Goal: Task Accomplishment & Management: Use online tool/utility

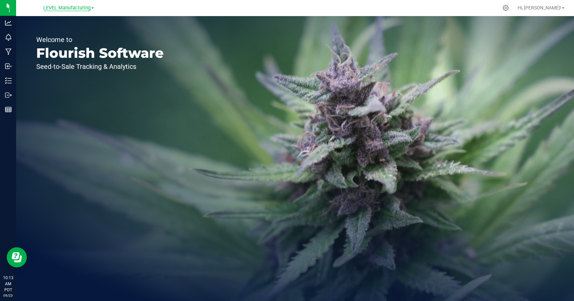
click at [86, 10] on span "LEVEL Manufacturing" at bounding box center [66, 8] width 47 height 6
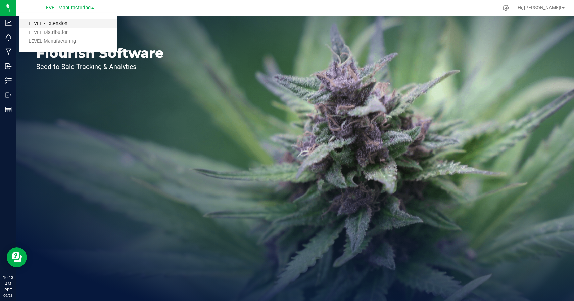
click at [66, 21] on link "LEVEL - Extension" at bounding box center [68, 23] width 98 height 9
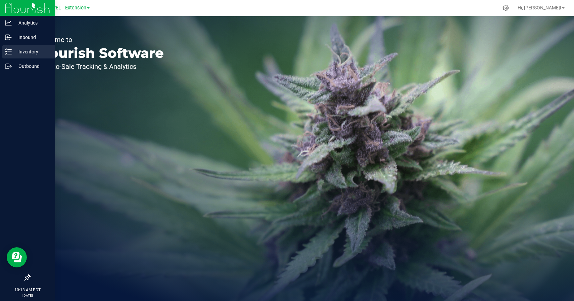
click at [7, 52] on icon at bounding box center [8, 51] width 7 height 7
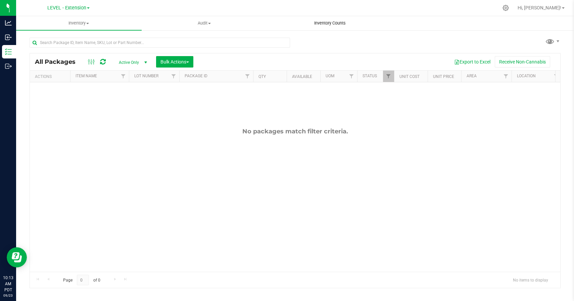
click at [324, 23] on span "Inventory Counts" at bounding box center [330, 23] width 50 height 6
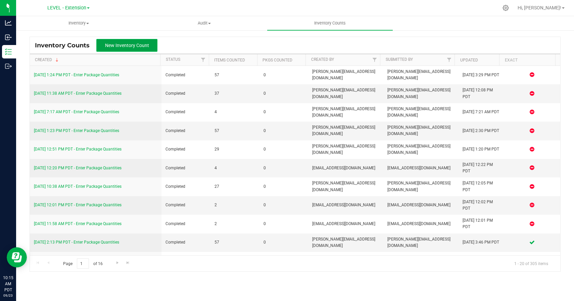
click at [131, 47] on span "New Inventory Count" at bounding box center [127, 45] width 44 height 5
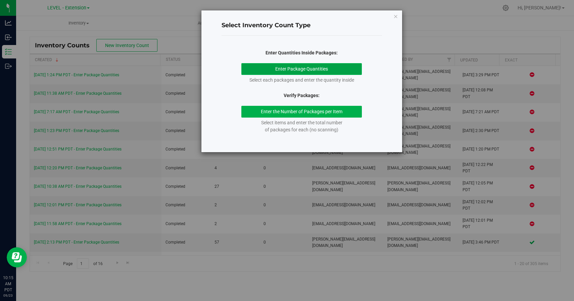
click at [290, 66] on button "Enter Package Quantities" at bounding box center [301, 69] width 120 height 12
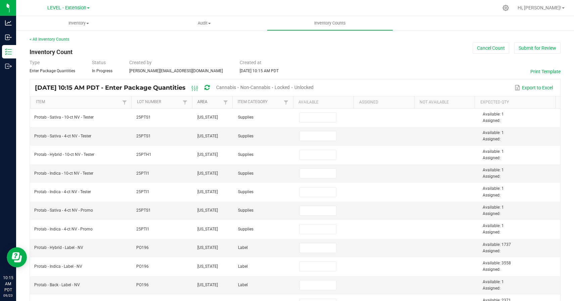
click at [213, 101] on link "Area" at bounding box center [209, 101] width 24 height 5
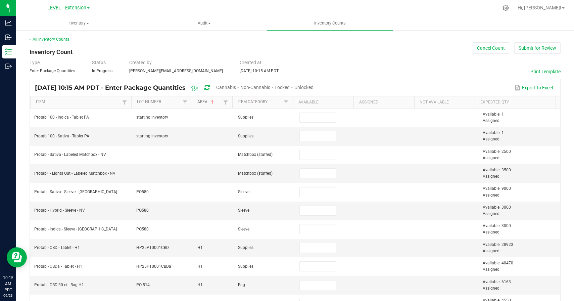
click at [215, 102] on link "Area" at bounding box center [209, 101] width 24 height 5
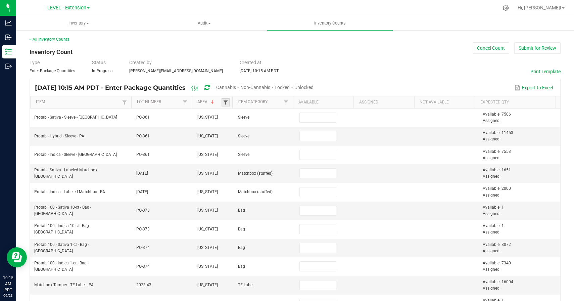
click at [224, 101] on span at bounding box center [225, 102] width 5 height 5
click at [231, 157] on li "[US_STATE]" at bounding box center [256, 156] width 65 height 9
checkbox Jersey "true"
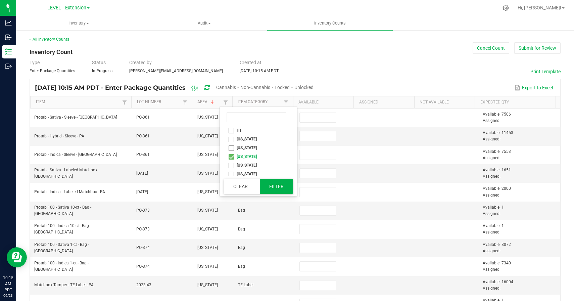
click at [274, 182] on button "Filter" at bounding box center [277, 186] width 34 height 15
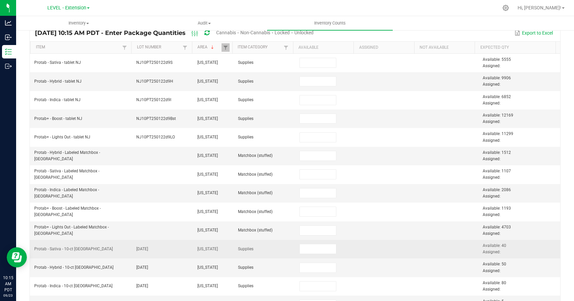
scroll to position [161, 0]
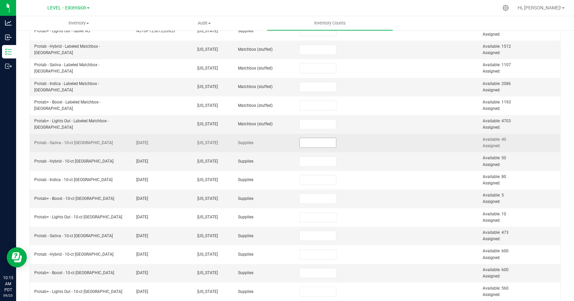
click at [313, 142] on input at bounding box center [318, 142] width 37 height 9
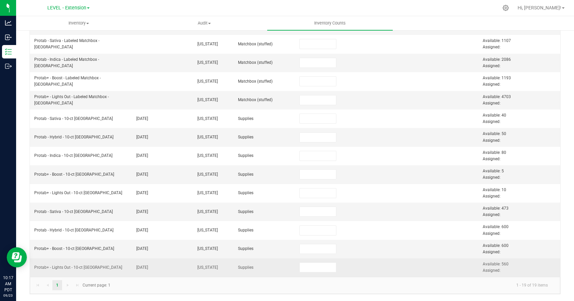
scroll to position [12, 0]
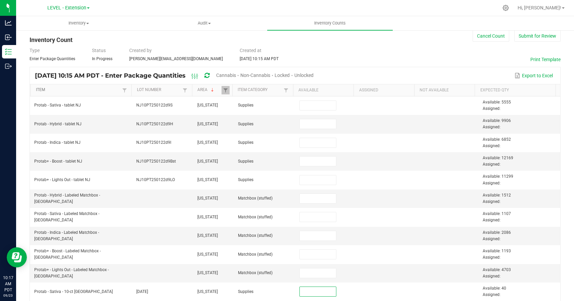
click at [69, 91] on link "Item" at bounding box center [78, 89] width 85 height 5
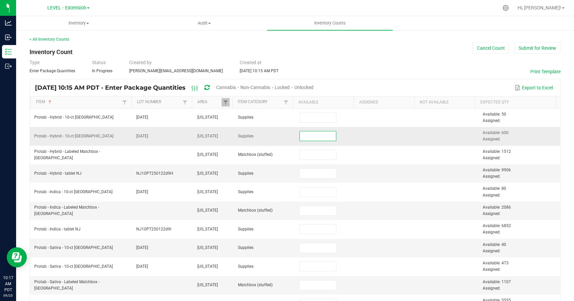
click at [301, 134] on input at bounding box center [318, 135] width 37 height 9
paste input "540"
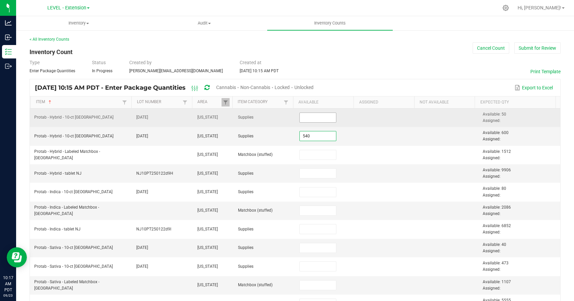
type input "540"
click at [300, 115] on input at bounding box center [318, 117] width 37 height 9
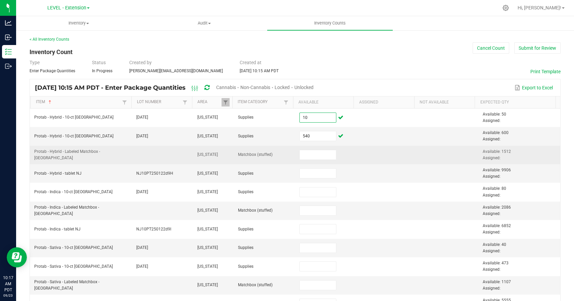
type input "10"
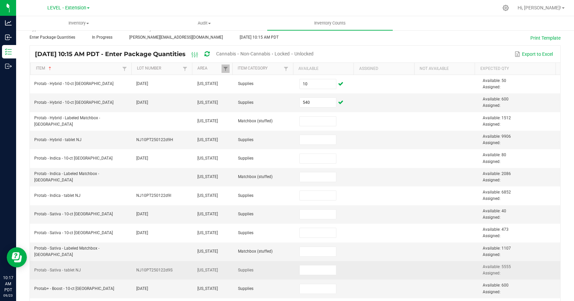
scroll to position [41, 0]
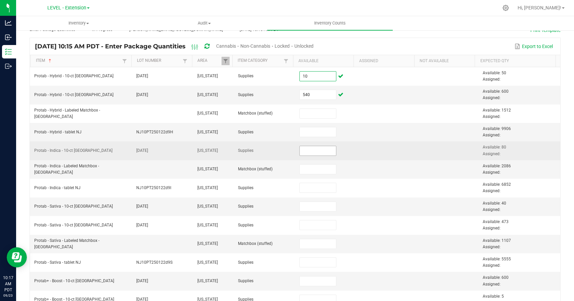
click at [314, 149] on input at bounding box center [318, 150] width 37 height 9
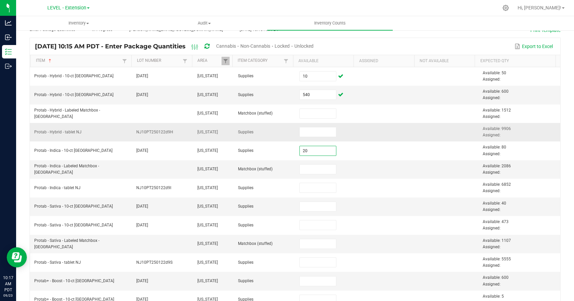
type input "20"
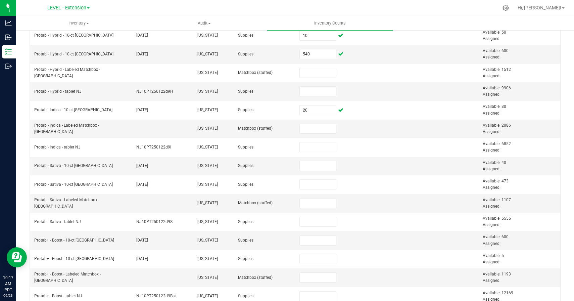
scroll to position [125, 0]
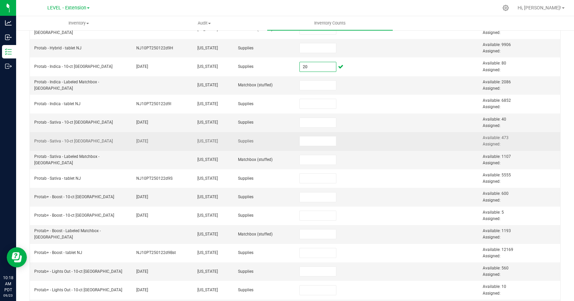
click at [331, 145] on td at bounding box center [325, 141] width 61 height 18
click at [317, 142] on input at bounding box center [318, 140] width 37 height 9
paste input "413"
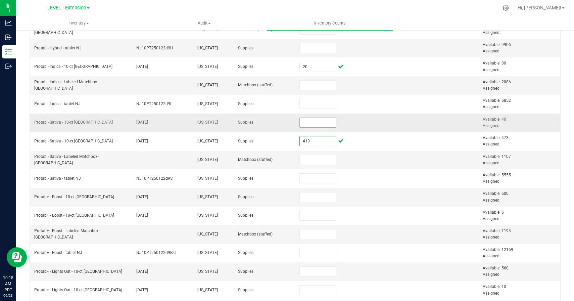
type input "413"
click at [323, 121] on input at bounding box center [318, 122] width 37 height 9
type input "0"
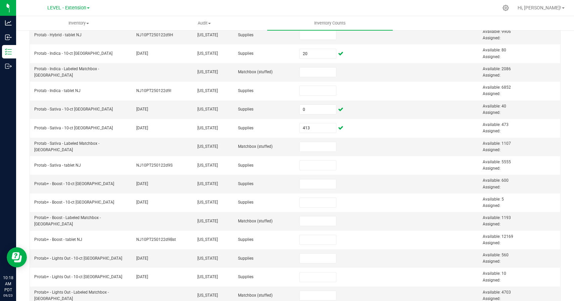
scroll to position [152, 0]
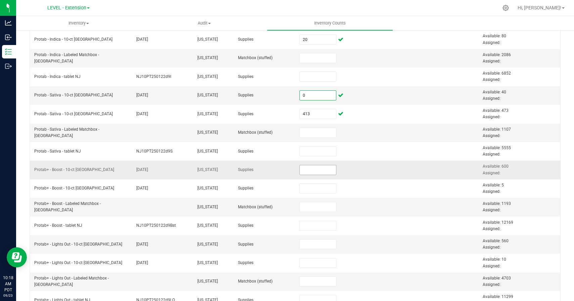
click at [314, 170] on input at bounding box center [318, 169] width 37 height 9
paste input "420"
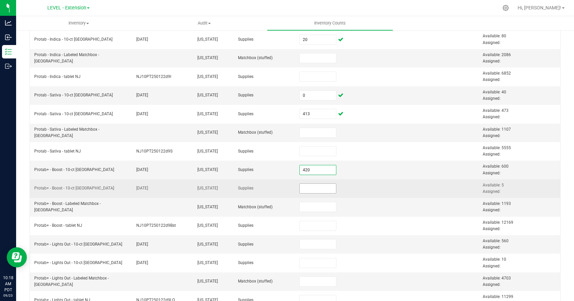
type input "420"
click at [303, 189] on input at bounding box center [318, 188] width 37 height 9
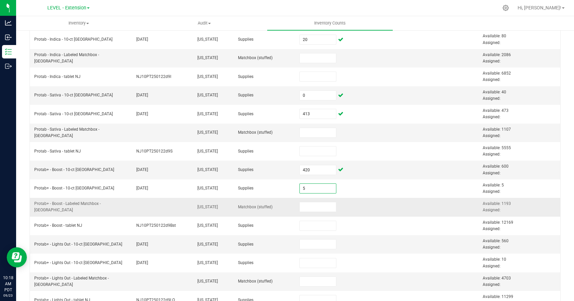
type input "5"
click at [365, 198] on td at bounding box center [386, 207] width 61 height 18
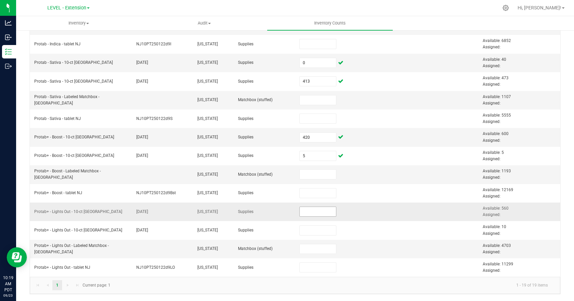
click at [316, 214] on input at bounding box center [318, 211] width 37 height 9
paste input "460"
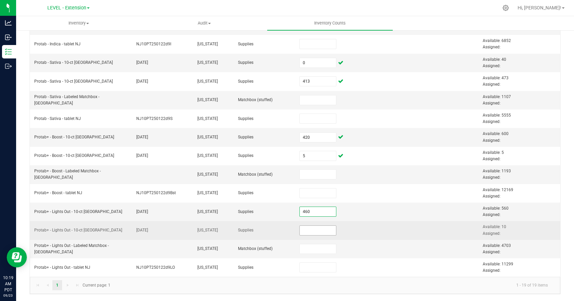
type input "460"
click at [314, 234] on input at bounding box center [318, 230] width 37 height 9
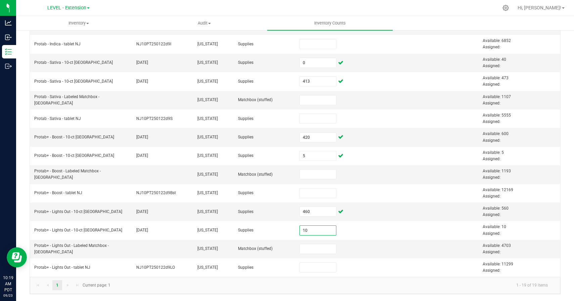
type input "10"
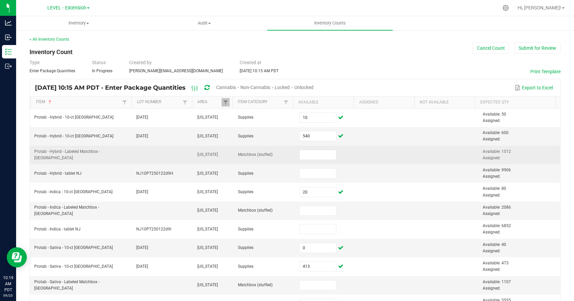
scroll to position [20, 0]
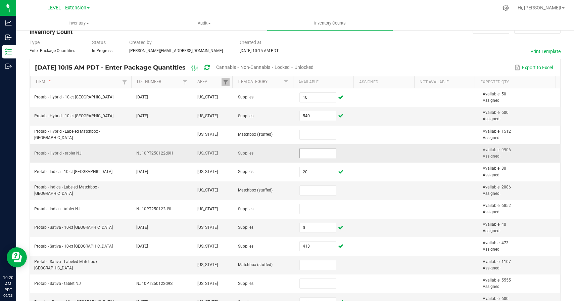
click at [312, 154] on input at bounding box center [318, 152] width 37 height 9
click at [317, 155] on input "59895" at bounding box center [318, 152] width 37 height 9
paste input "3786"
click at [369, 162] on td at bounding box center [386, 153] width 61 height 18
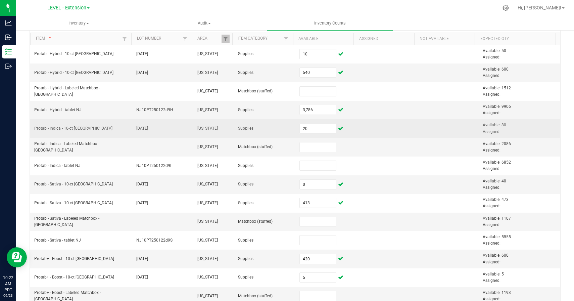
scroll to position [71, 0]
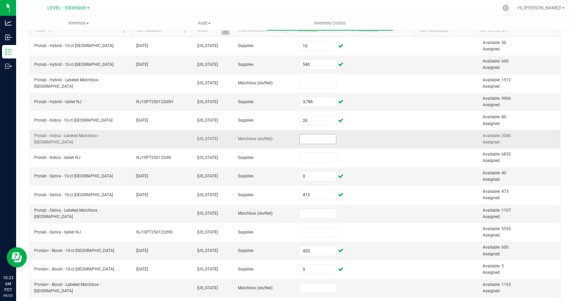
click at [303, 137] on input at bounding box center [318, 138] width 37 height 9
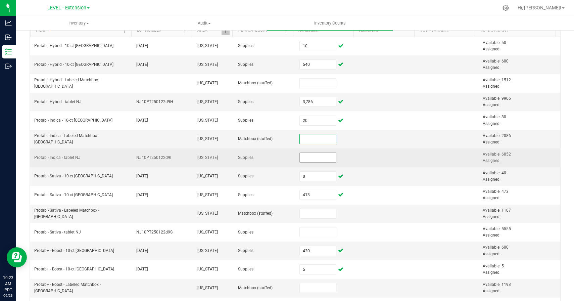
click at [306, 159] on input at bounding box center [318, 157] width 37 height 9
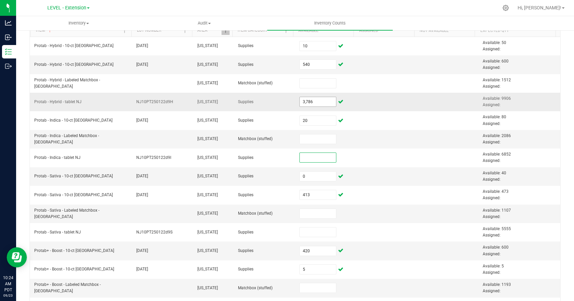
type input "3786"
click at [300, 100] on input "3786" at bounding box center [318, 101] width 37 height 9
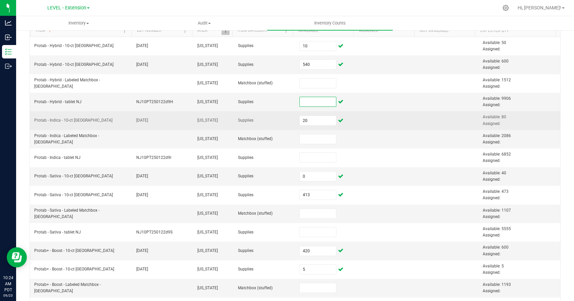
click at [269, 122] on td "Supplies" at bounding box center [264, 120] width 61 height 18
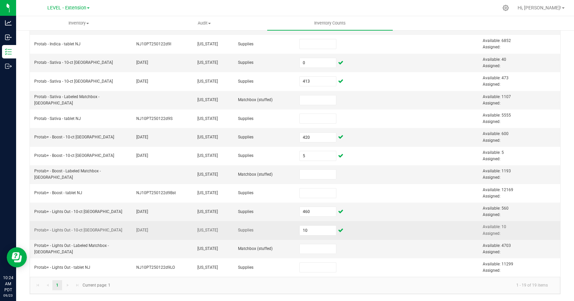
scroll to position [0, 0]
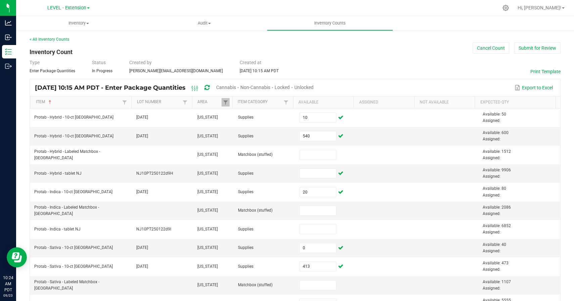
click at [341, 62] on div "Type Enter Package Quantities Status In Progress Created by [PERSON_NAME][EMAIL…" at bounding box center [295, 66] width 531 height 15
click at [393, 72] on div "Type Enter Package Quantities Status In Progress Created by [PERSON_NAME][EMAIL…" at bounding box center [295, 66] width 531 height 15
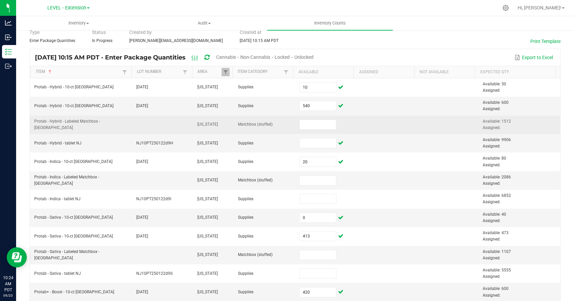
scroll to position [72, 0]
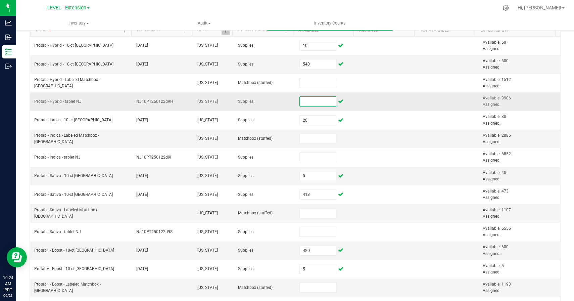
click at [307, 102] on input at bounding box center [318, 101] width 37 height 9
paste input "3786"
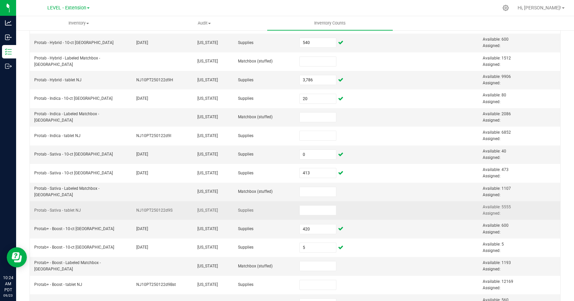
scroll to position [127, 0]
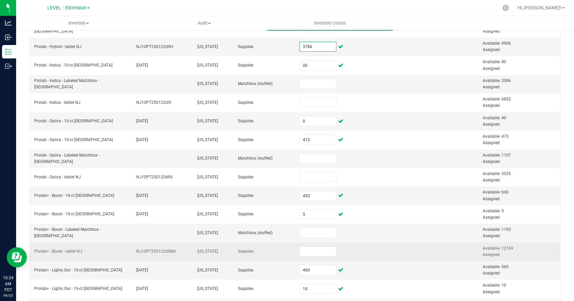
type input "3,786"
click at [322, 258] on td at bounding box center [325, 251] width 61 height 18
click at [310, 248] on input at bounding box center [318, 251] width 37 height 9
paste input "6049"
type input "6,049"
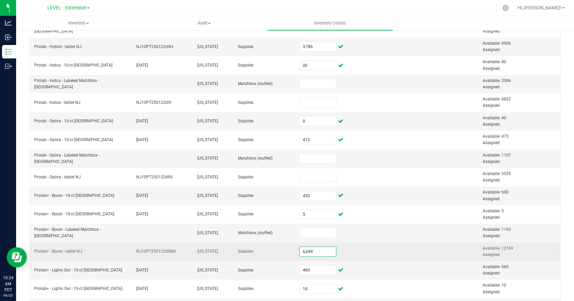
click at [356, 251] on td at bounding box center [386, 251] width 61 height 18
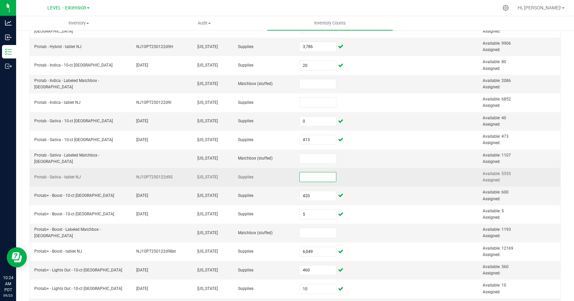
click at [326, 181] on input at bounding box center [318, 176] width 37 height 9
paste input "4770"
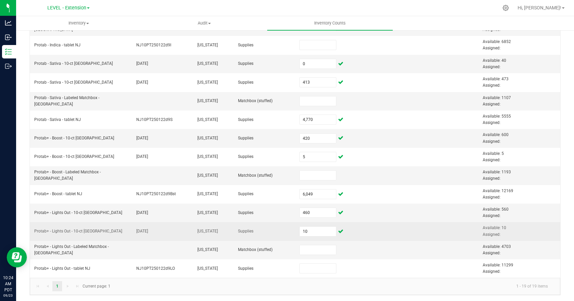
scroll to position [185, 0]
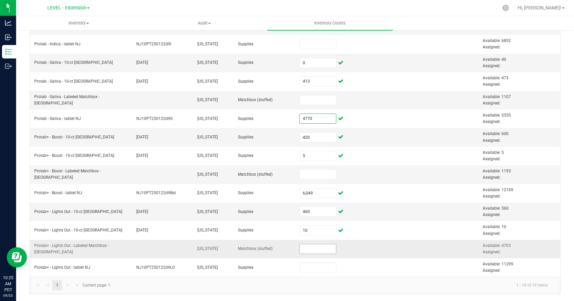
type input "4,770"
click at [306, 249] on input at bounding box center [318, 248] width 37 height 9
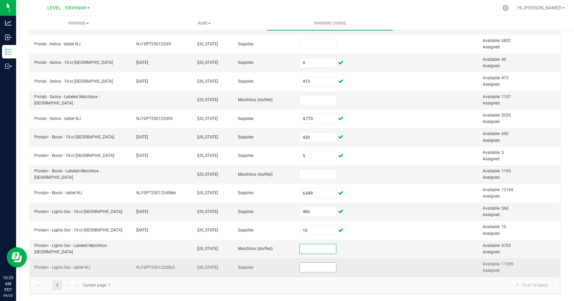
click at [304, 263] on input at bounding box center [318, 266] width 37 height 9
paste input "5179"
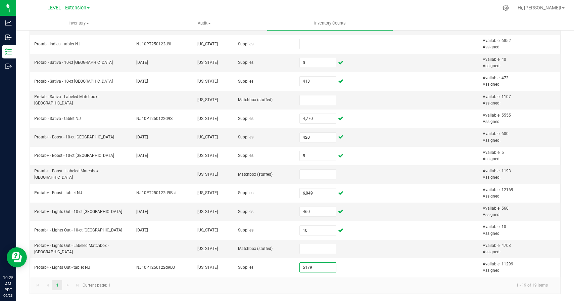
type input "5,179"
click at [295, 284] on kendo-pager-info "1 - 19 of 19 items" at bounding box center [333, 285] width 439 height 11
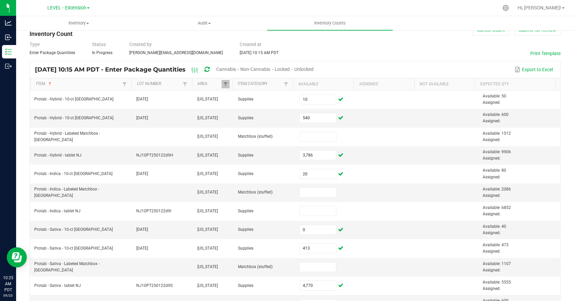
scroll to position [0, 0]
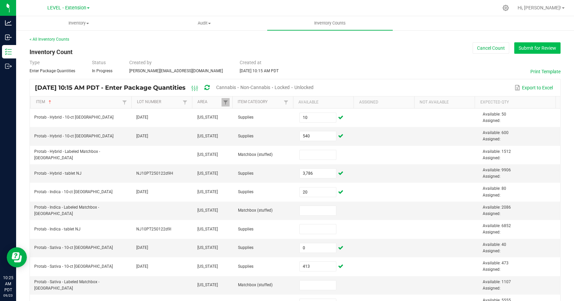
click at [531, 50] on button "Submit for Review" at bounding box center [537, 47] width 46 height 11
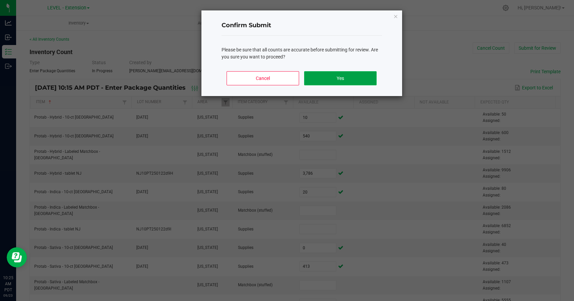
click at [348, 77] on button "Yes" at bounding box center [340, 78] width 72 height 14
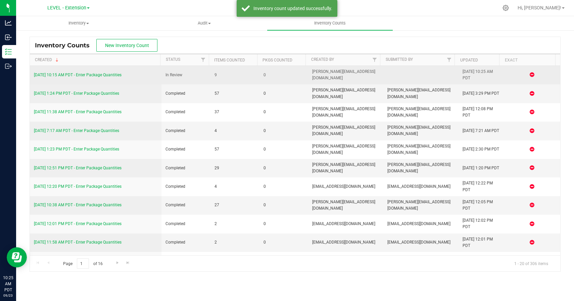
click at [117, 75] on link "[DATE] 10:15 AM PDT - Enter Package Quantities" at bounding box center [78, 74] width 88 height 5
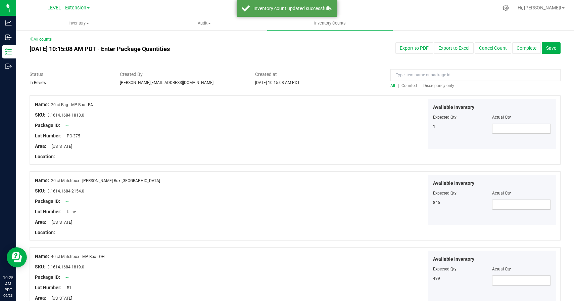
click at [436, 87] on span "Discrepancy only" at bounding box center [438, 85] width 31 height 5
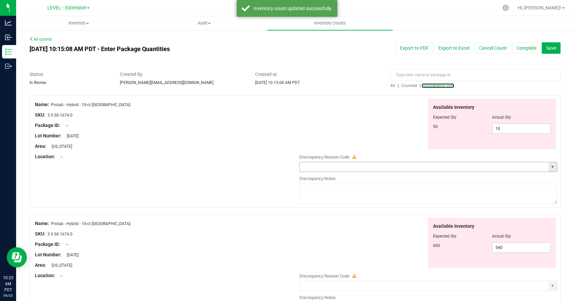
click at [548, 170] on span "select" at bounding box center [552, 166] width 8 height 9
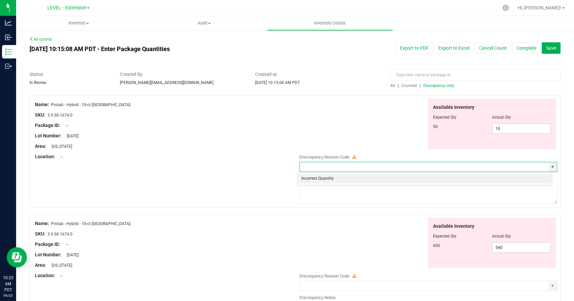
click at [386, 182] on li "Incorrect Quantity" at bounding box center [424, 179] width 255 height 10
type input "Incorrect Quantity"
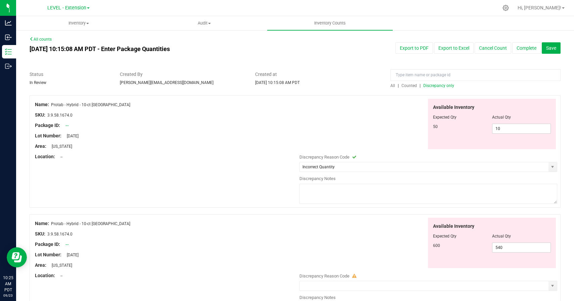
click at [376, 197] on textarea at bounding box center [428, 194] width 258 height 20
type textarea "[DATE] update"
click at [306, 212] on div at bounding box center [295, 210] width 531 height 7
click at [314, 186] on textarea "[DATE] update" at bounding box center [428, 194] width 258 height 20
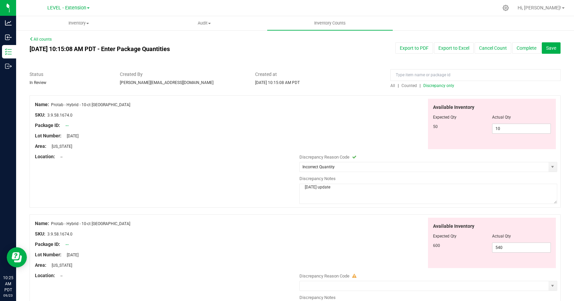
click at [314, 186] on textarea "[DATE] update" at bounding box center [428, 194] width 258 height 20
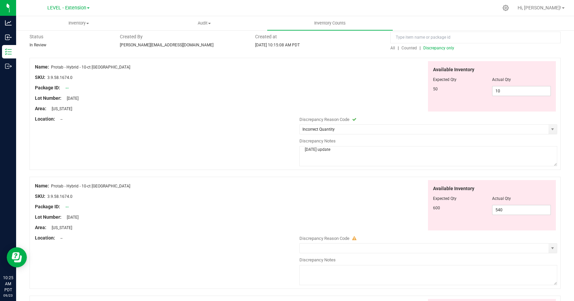
scroll to position [106, 0]
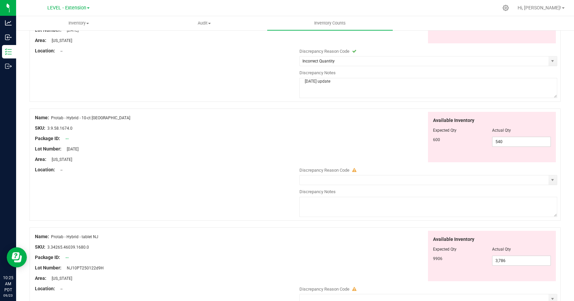
click at [313, 162] on div at bounding box center [361, 162] width 131 height 0
click at [550, 177] on span "select" at bounding box center [552, 179] width 5 height 5
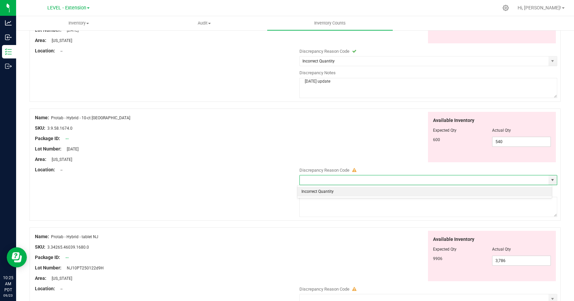
click at [370, 189] on li "Incorrect Quantity" at bounding box center [424, 192] width 255 height 10
type input "Incorrect Quantity"
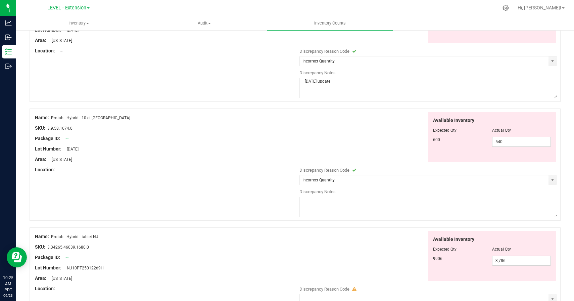
click at [368, 209] on textarea at bounding box center [428, 207] width 258 height 20
paste textarea "[DATE] update"
type textarea "[DATE] update"
click at [368, 240] on div "Available Inventory Expected Qty Actual Qty 9906 3,786 3786" at bounding box center [426, 256] width 261 height 51
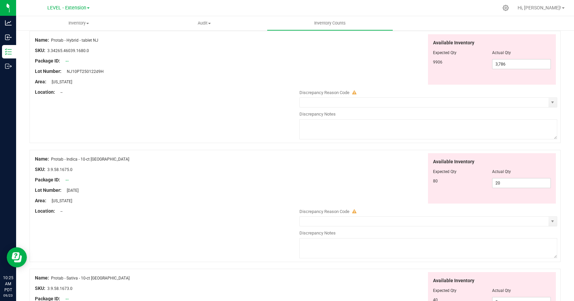
scroll to position [326, 0]
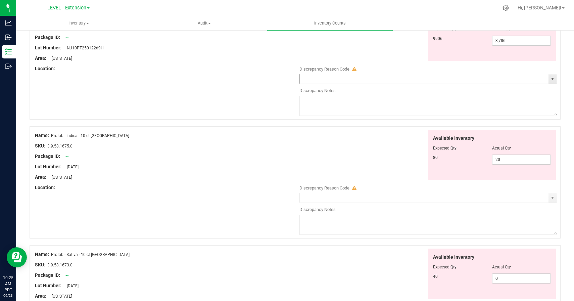
click at [550, 77] on span "select" at bounding box center [552, 78] width 5 height 5
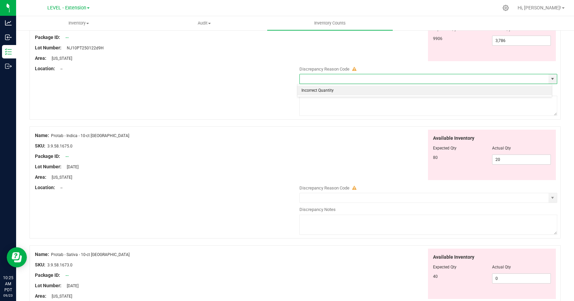
click at [339, 91] on li "Incorrect Quantity" at bounding box center [424, 91] width 255 height 10
type input "Incorrect Quantity"
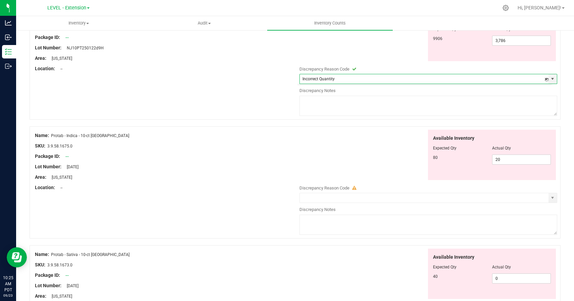
click at [339, 113] on textarea at bounding box center [428, 106] width 258 height 20
paste textarea "[DATE] update"
type textarea "[DATE] update"
click at [336, 155] on div "Available Inventory Expected Qty Actual Qty 80 20 20" at bounding box center [426, 155] width 261 height 51
click at [551, 198] on span "select" at bounding box center [552, 197] width 8 height 9
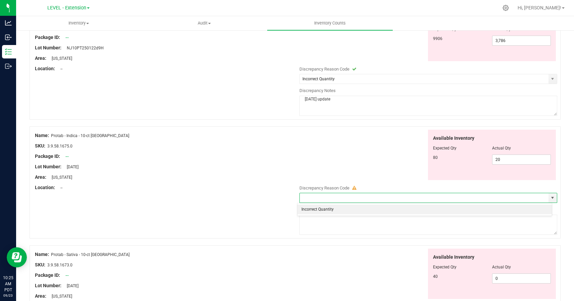
click at [360, 208] on li "Incorrect Quantity" at bounding box center [424, 209] width 255 height 10
type input "Incorrect Quantity"
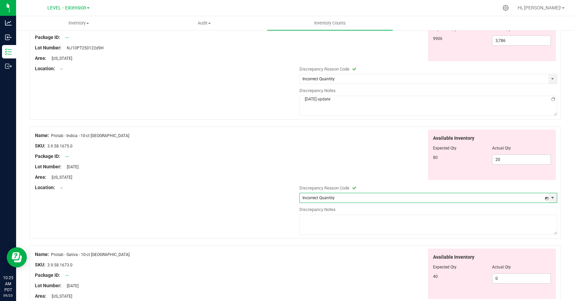
click at [360, 226] on textarea at bounding box center [428, 224] width 258 height 20
paste textarea "[DATE] update"
type textarea "[DATE] update"
click at [354, 259] on div "Available Inventory Expected Qty Actual Qty 40 0 0" at bounding box center [426, 273] width 261 height 51
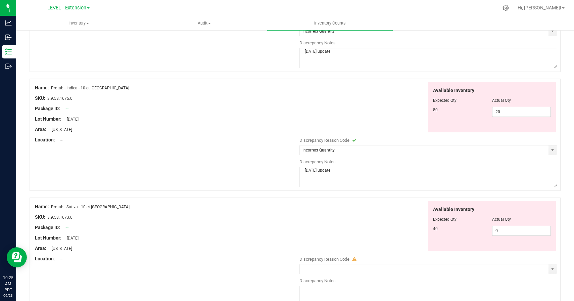
scroll to position [543, 0]
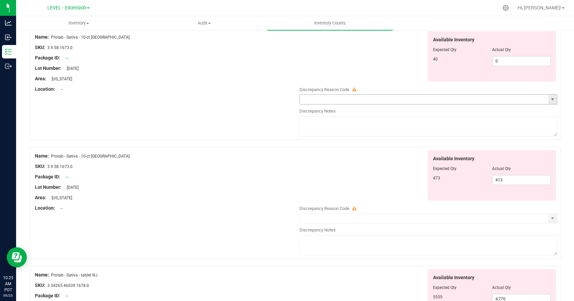
click at [548, 103] on span "select" at bounding box center [552, 99] width 8 height 9
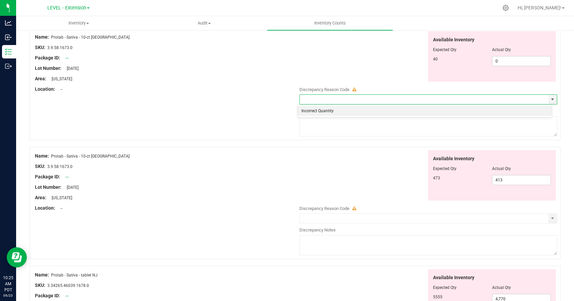
click at [442, 118] on textarea at bounding box center [428, 126] width 258 height 20
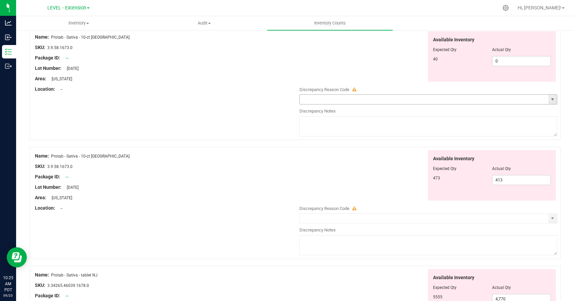
click at [550, 100] on span "select" at bounding box center [552, 99] width 5 height 5
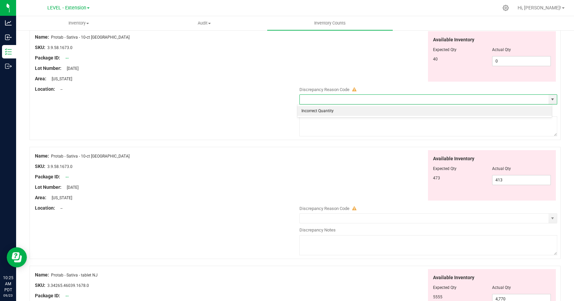
click at [424, 113] on li "Incorrect Quantity" at bounding box center [424, 111] width 255 height 10
type input "Incorrect Quantity"
click at [424, 124] on textarea at bounding box center [428, 126] width 258 height 20
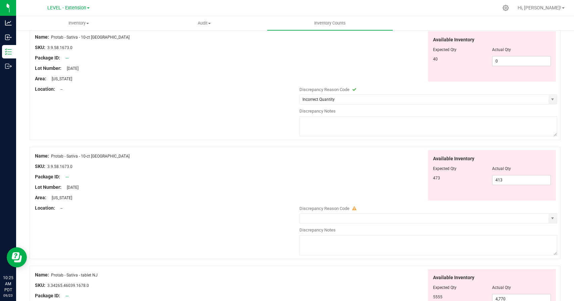
paste textarea "[DATE] update"
type textarea "[DATE] update"
click at [378, 169] on div "Available Inventory Expected Qty Actual Qty 473 413 413" at bounding box center [426, 175] width 261 height 51
click at [550, 220] on span "select" at bounding box center [552, 217] width 5 height 5
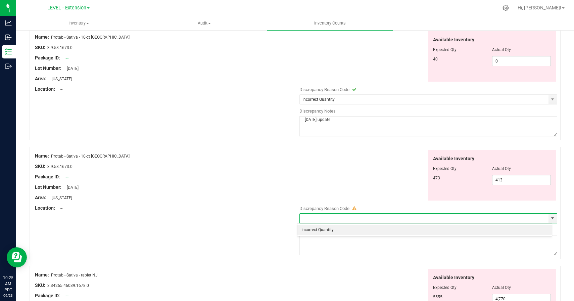
click at [338, 227] on li "Incorrect Quantity" at bounding box center [424, 230] width 255 height 10
type input "Incorrect Quantity"
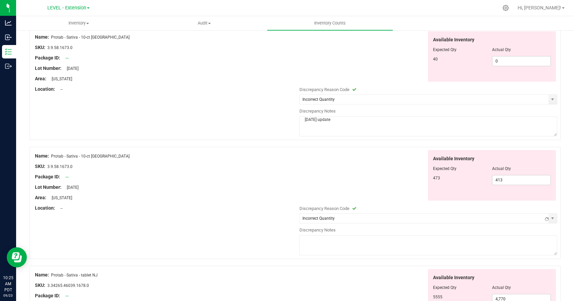
click at [339, 242] on textarea at bounding box center [428, 245] width 258 height 20
paste textarea "[DATE] update"
type textarea "[DATE] update"
click at [336, 269] on div at bounding box center [361, 269] width 131 height 0
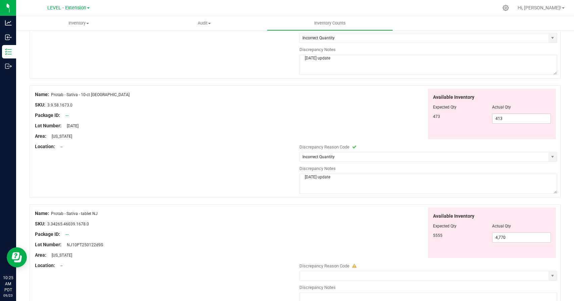
scroll to position [704, 0]
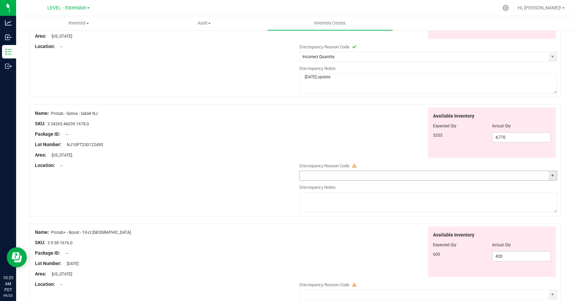
click at [550, 178] on span "select" at bounding box center [552, 175] width 5 height 5
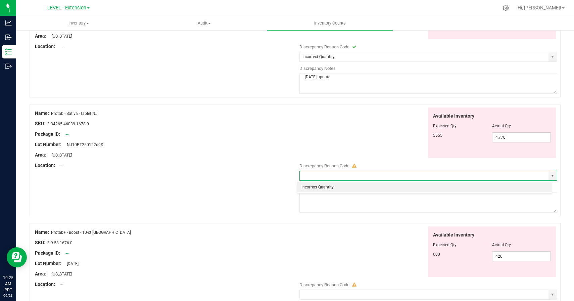
click at [326, 187] on li "Incorrect Quantity" at bounding box center [424, 187] width 255 height 10
type input "Incorrect Quantity"
click at [328, 205] on textarea at bounding box center [428, 202] width 258 height 20
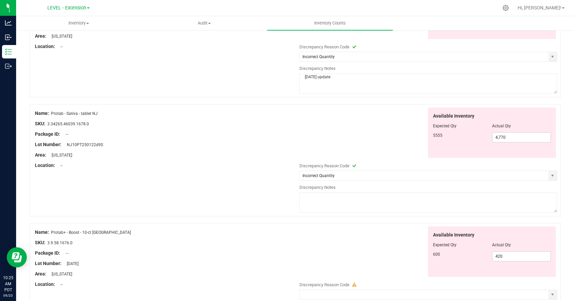
paste textarea "[DATE] update"
type textarea "[DATE] update"
click at [329, 235] on div "Available Inventory Expected Qty Actual Qty 600 420 420" at bounding box center [426, 251] width 261 height 51
click at [550, 176] on span "select" at bounding box center [552, 174] width 5 height 5
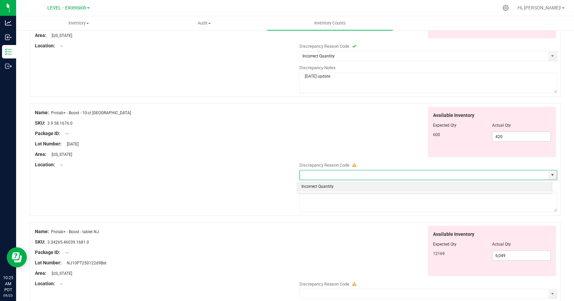
click at [319, 185] on li "Incorrect Quantity" at bounding box center [424, 187] width 255 height 10
type input "Incorrect Quantity"
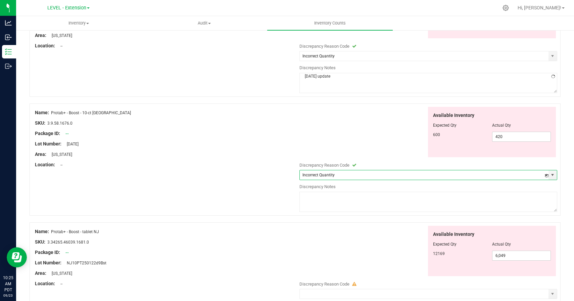
click at [319, 202] on textarea at bounding box center [428, 202] width 258 height 20
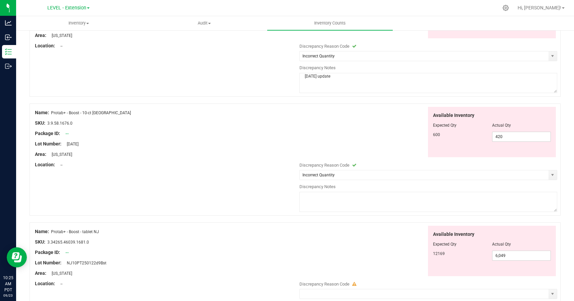
paste textarea "[DATE] update"
type textarea "[DATE] update"
click at [323, 235] on div "Available Inventory Expected Qty Actual Qty 12169 6,049 6049" at bounding box center [426, 251] width 261 height 51
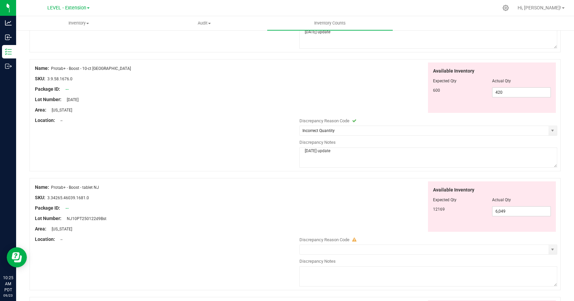
scroll to position [984, 0]
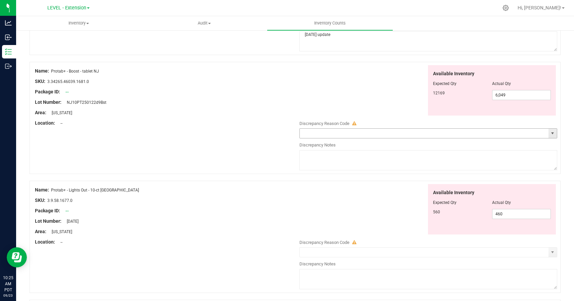
click at [550, 134] on span "select" at bounding box center [552, 133] width 5 height 5
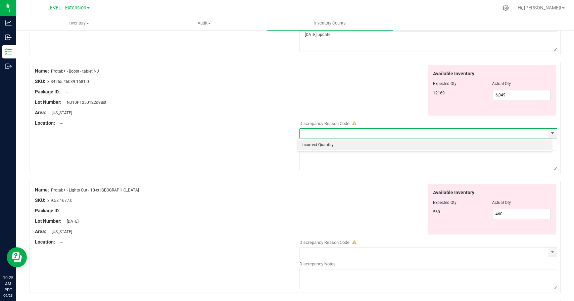
click at [326, 149] on li "Incorrect Quantity" at bounding box center [424, 145] width 255 height 10
type input "Incorrect Quantity"
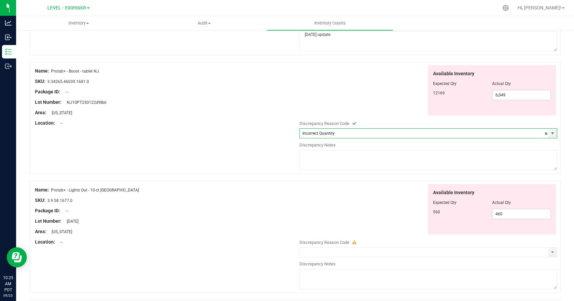
click at [326, 168] on textarea at bounding box center [428, 160] width 258 height 20
paste textarea "[DATE] update"
type textarea "[DATE] update"
click at [327, 199] on div "Available Inventory Expected Qty Actual Qty 560 460 460" at bounding box center [426, 209] width 261 height 51
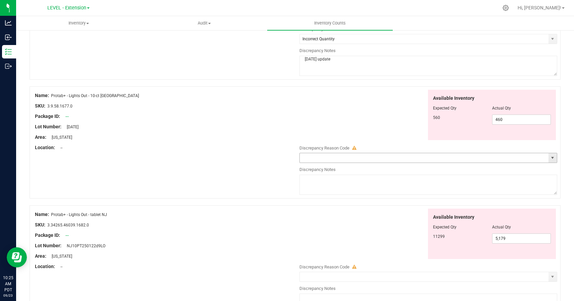
click at [550, 158] on span "select" at bounding box center [552, 157] width 5 height 5
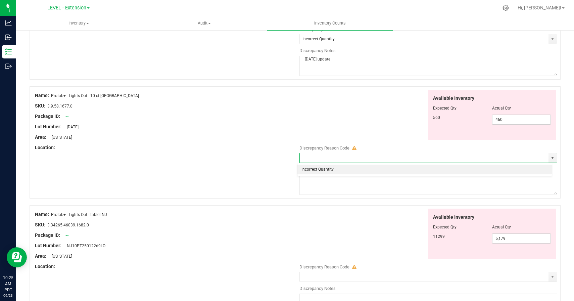
click at [315, 168] on li "Incorrect Quantity" at bounding box center [424, 169] width 255 height 10
type input "Incorrect Quantity"
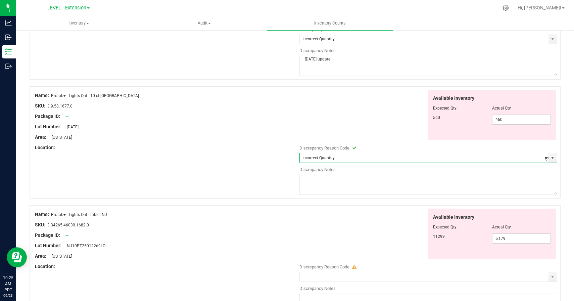
click at [315, 183] on textarea at bounding box center [428, 185] width 258 height 20
paste textarea "[DATE] update"
type textarea "[DATE] update"
click at [319, 224] on div "Available Inventory Expected Qty Actual Qty 11299 5,179 5179" at bounding box center [426, 233] width 261 height 51
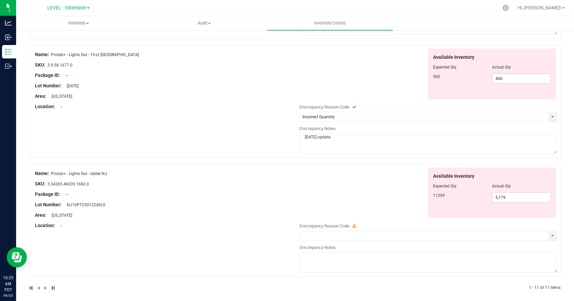
scroll to position [1124, 0]
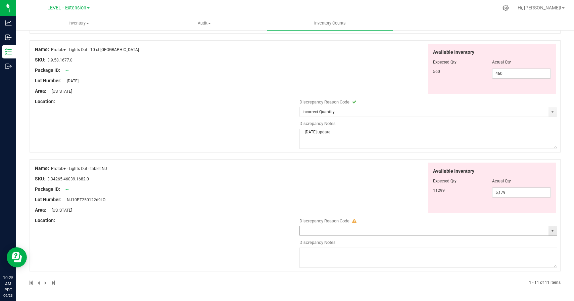
click at [543, 231] on input "text" at bounding box center [424, 230] width 249 height 9
click at [550, 231] on span "select" at bounding box center [552, 230] width 5 height 5
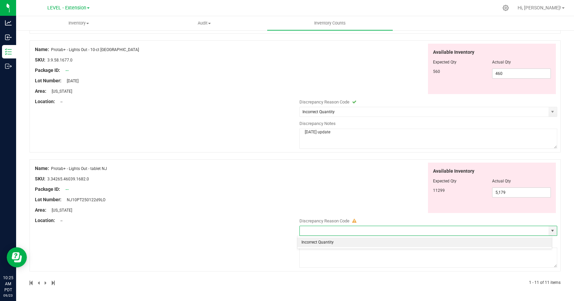
click at [325, 239] on li "Incorrect Quantity" at bounding box center [424, 242] width 255 height 10
type input "Incorrect Quantity"
click at [325, 252] on textarea at bounding box center [428, 257] width 258 height 20
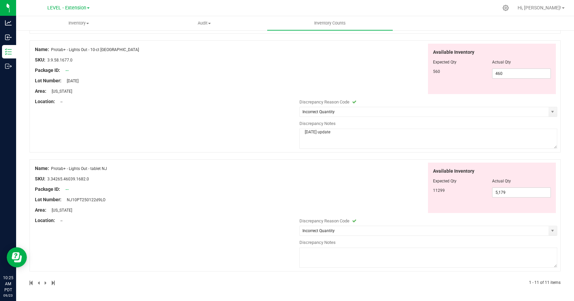
paste textarea "[DATE] update"
type textarea "[DATE] update"
click at [251, 248] on div "Name: Protab+ - Lights Out - tablet NJ SKU: 3.34265.46039.1682.0 Package ID: --…" at bounding box center [295, 215] width 531 height 112
click at [238, 291] on div at bounding box center [295, 290] width 531 height 7
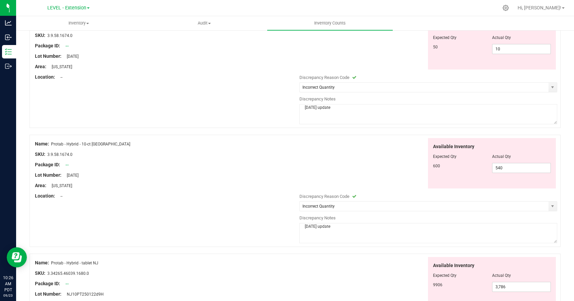
scroll to position [0, 0]
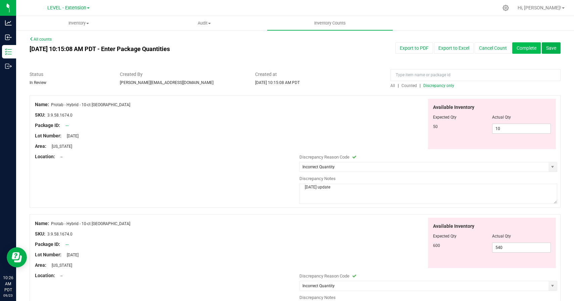
click at [520, 52] on button "Complete" at bounding box center [526, 47] width 29 height 11
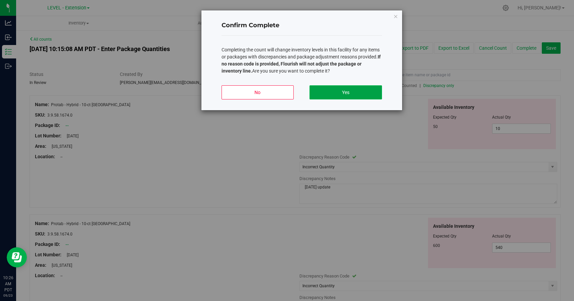
click at [336, 91] on button "Yes" at bounding box center [345, 92] width 72 height 14
